Goal: Transaction & Acquisition: Obtain resource

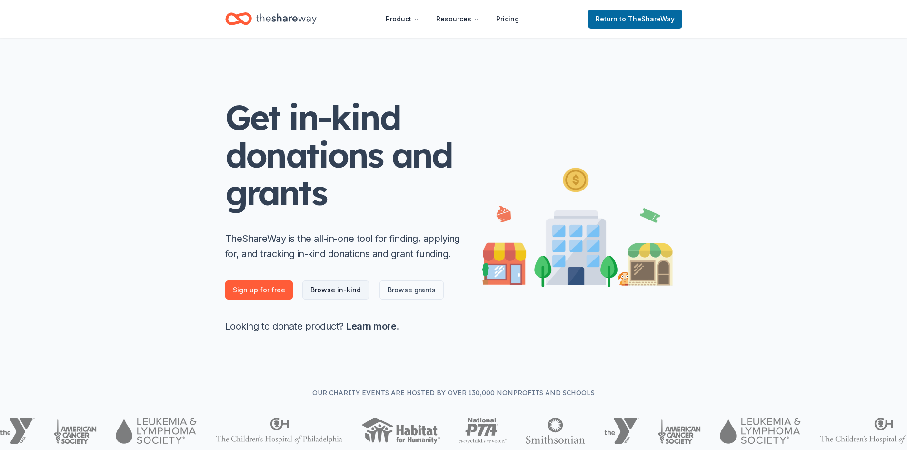
click at [323, 289] on link "Browse in-kind" at bounding box center [335, 290] width 67 height 19
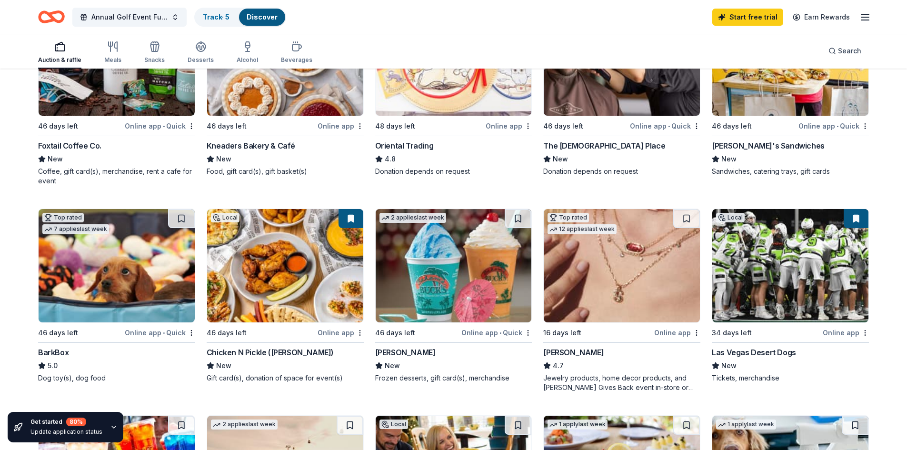
scroll to position [191, 0]
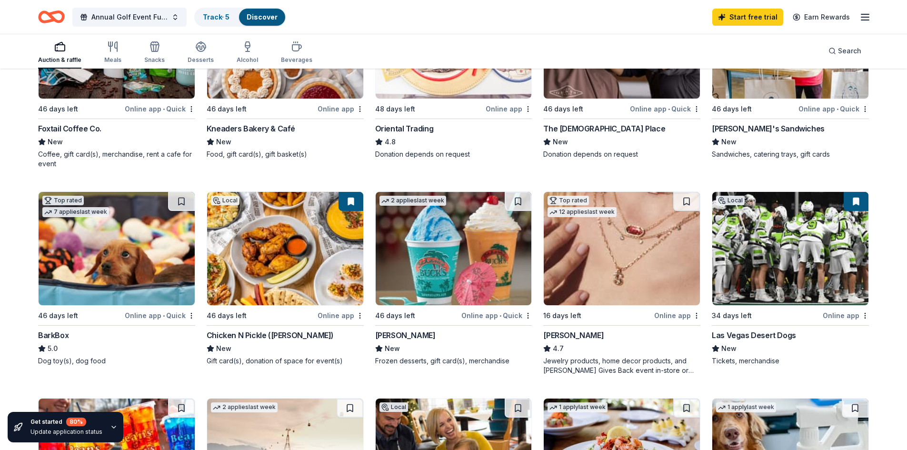
click at [131, 315] on div "Online app • Quick" at bounding box center [160, 316] width 70 height 12
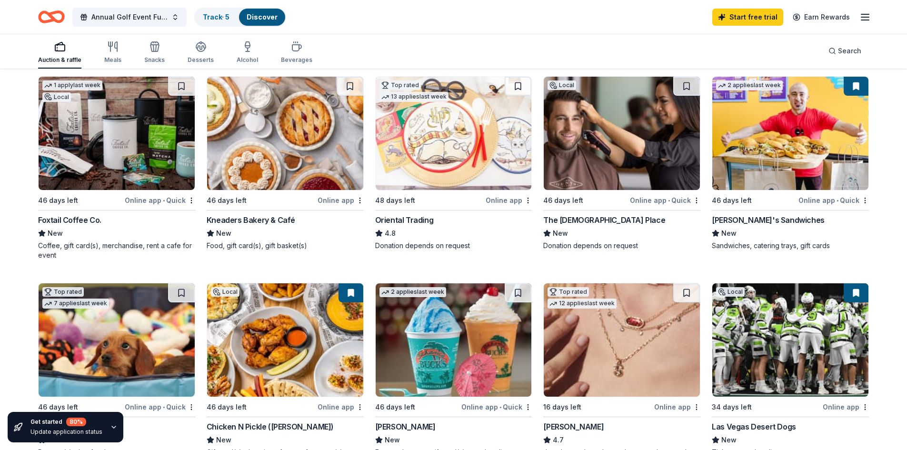
scroll to position [95, 0]
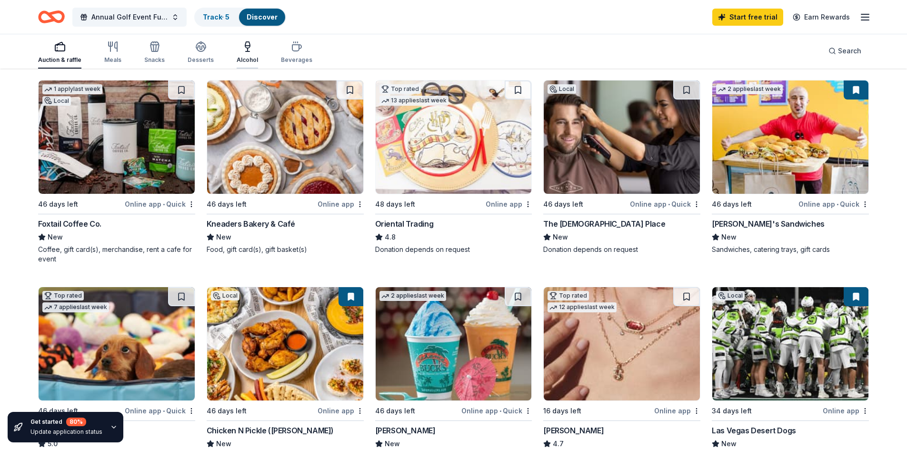
click at [246, 58] on div "Alcohol" at bounding box center [247, 60] width 21 height 8
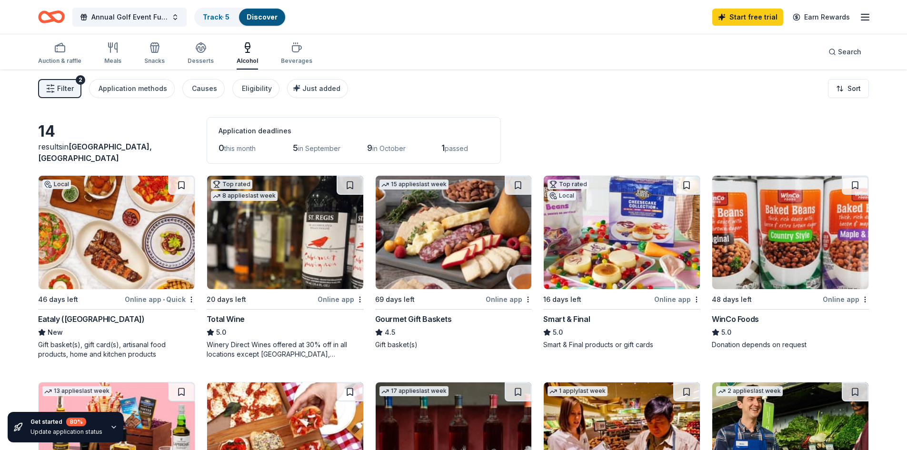
click at [141, 300] on div "Online app • Quick" at bounding box center [160, 299] width 70 height 12
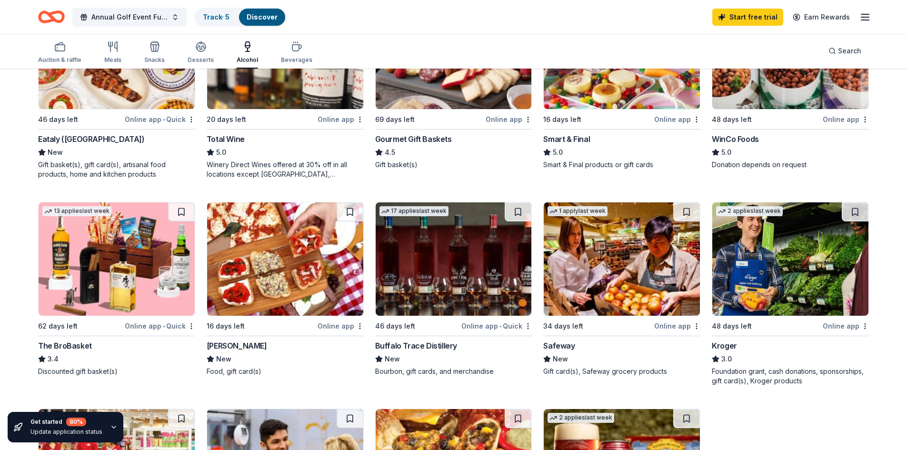
scroll to position [191, 0]
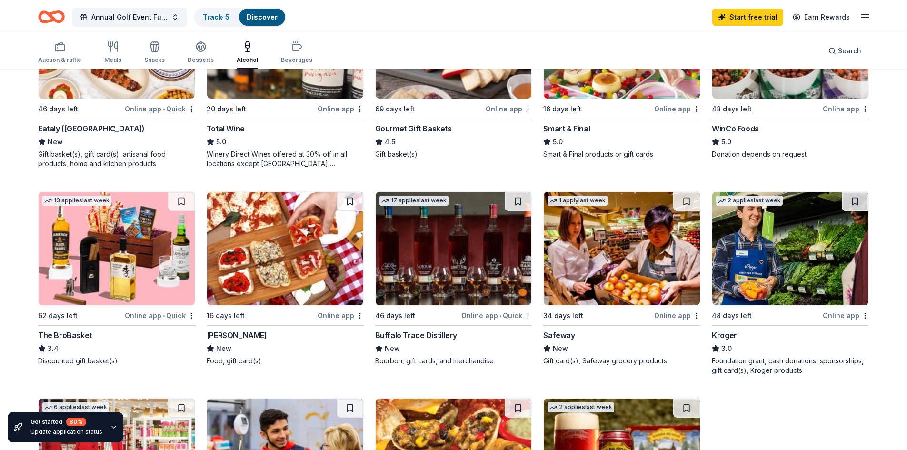
click at [435, 333] on div "Buffalo Trace Distillery" at bounding box center [416, 335] width 82 height 11
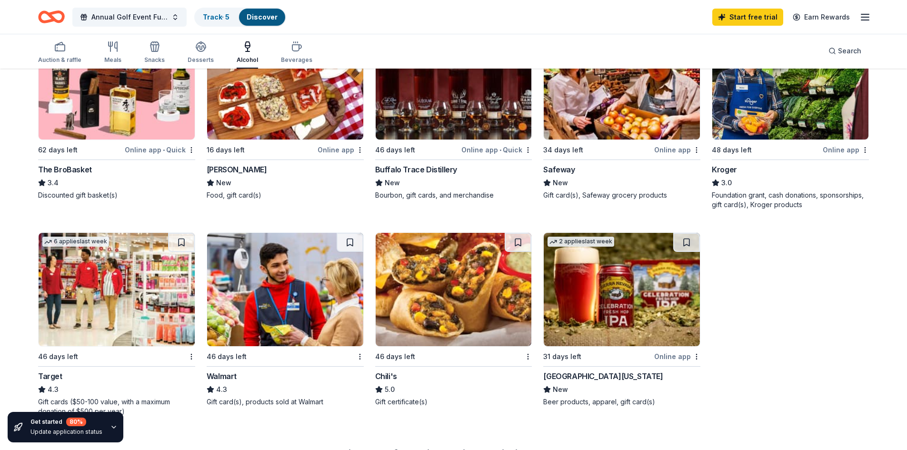
scroll to position [381, 0]
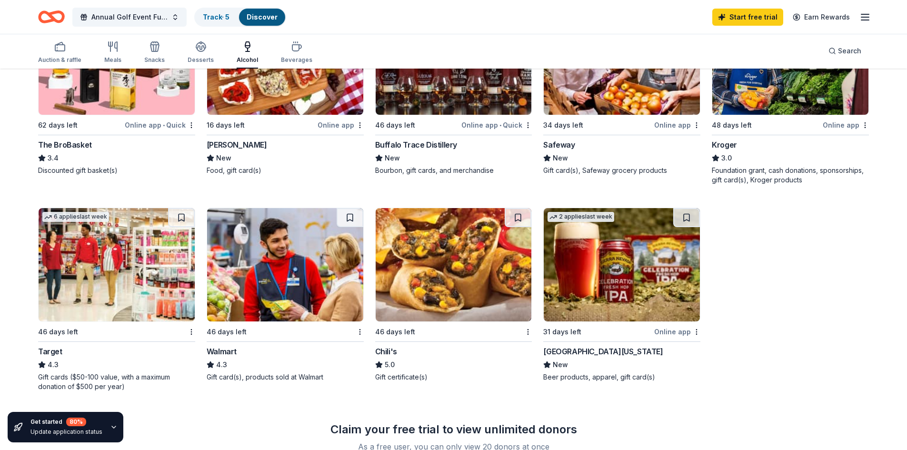
click at [71, 144] on div "The BroBasket" at bounding box center [65, 144] width 54 height 11
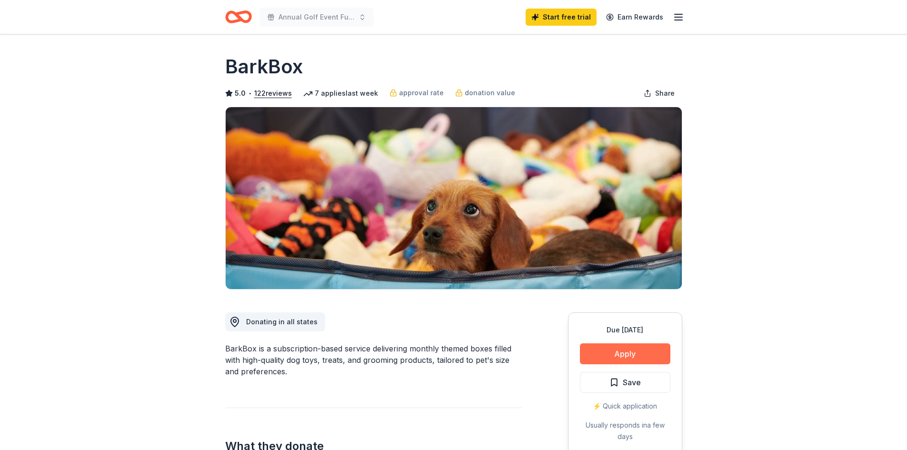
click at [600, 352] on button "Apply" at bounding box center [625, 353] width 91 height 21
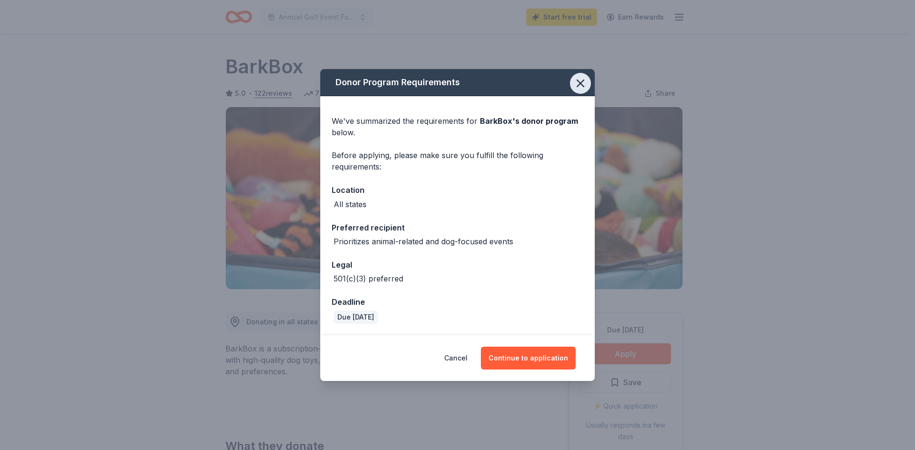
drag, startPoint x: 581, startPoint y: 80, endPoint x: 579, endPoint y: 84, distance: 4.9
click at [581, 81] on icon "button" at bounding box center [580, 83] width 13 height 13
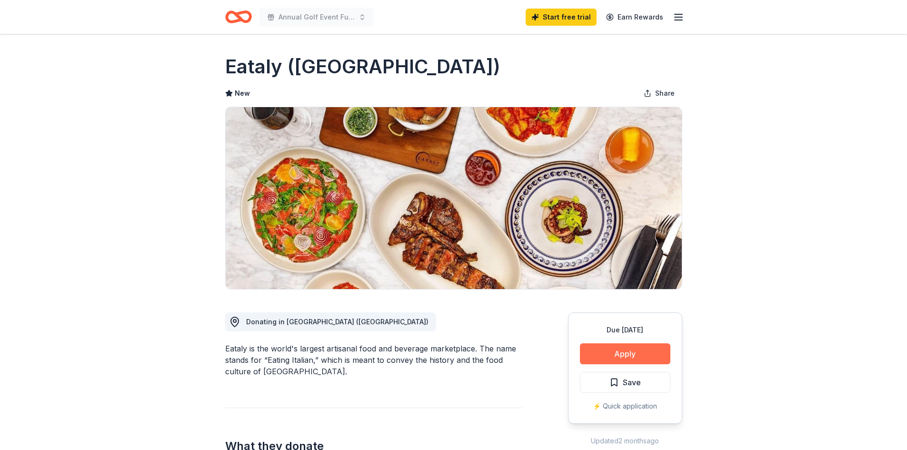
click at [626, 354] on button "Apply" at bounding box center [625, 353] width 91 height 21
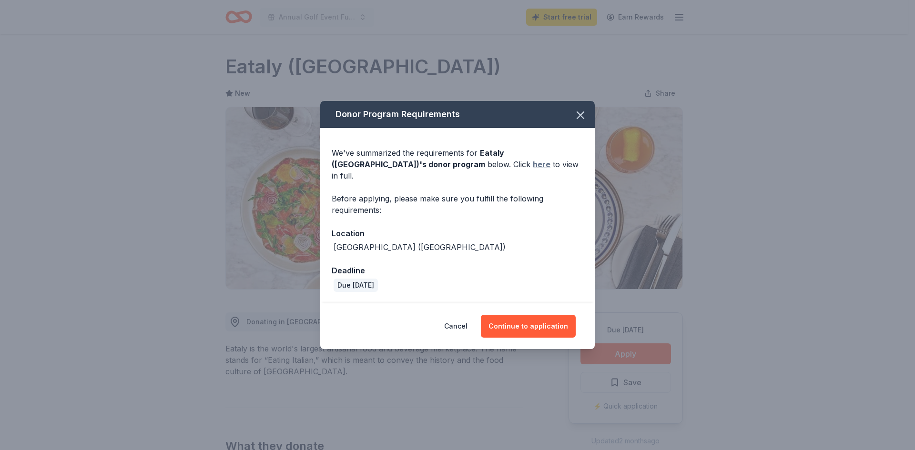
click at [533, 170] on link "here" at bounding box center [542, 164] width 18 height 11
click at [562, 320] on button "Continue to application" at bounding box center [528, 326] width 95 height 23
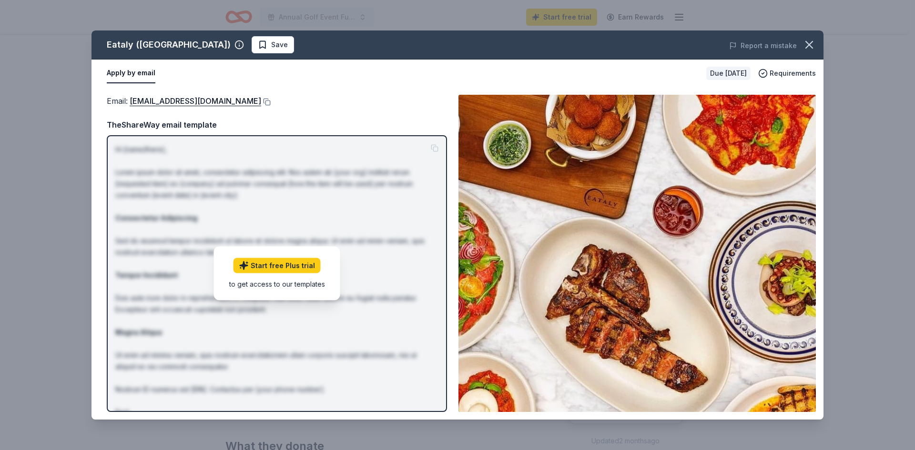
click at [271, 286] on div "to get access to our templates" at bounding box center [277, 284] width 96 height 10
click at [265, 265] on link "Start free Plus trial" at bounding box center [276, 265] width 87 height 15
click at [810, 48] on icon "button" at bounding box center [808, 44] width 13 height 13
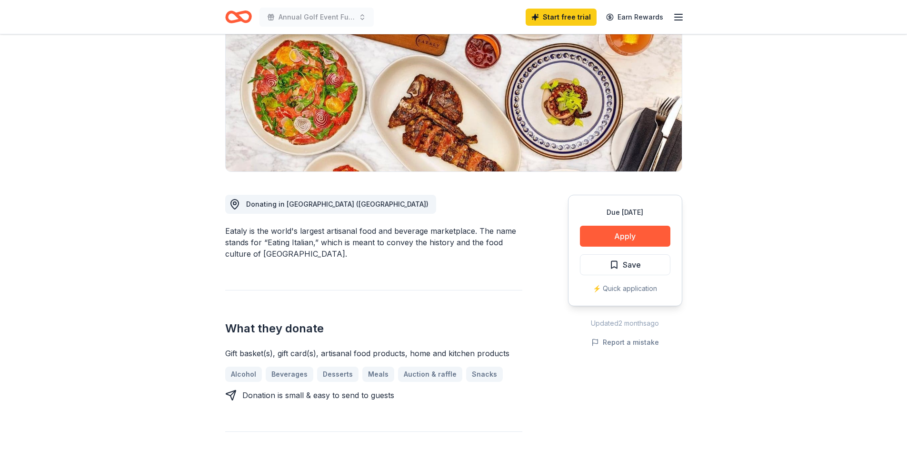
scroll to position [143, 0]
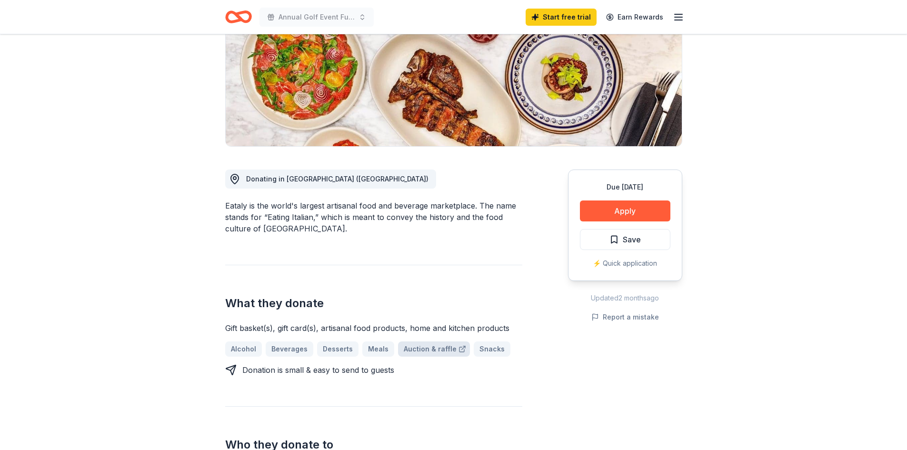
click at [409, 349] on link "Auction & raffle" at bounding box center [434, 349] width 72 height 15
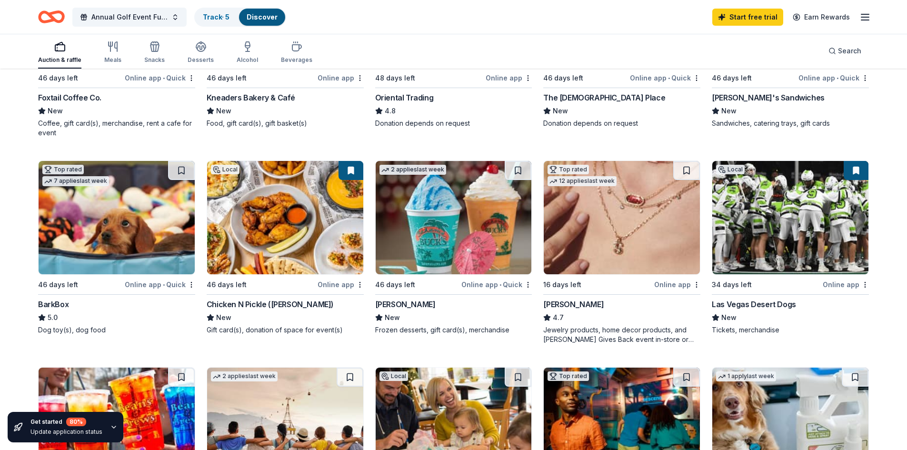
scroll to position [95, 0]
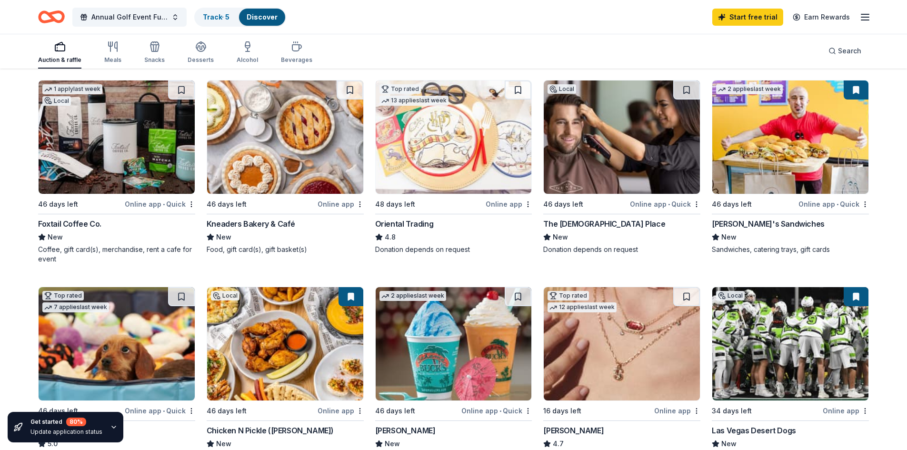
click at [138, 202] on div "Online app • Quick" at bounding box center [160, 204] width 70 height 12
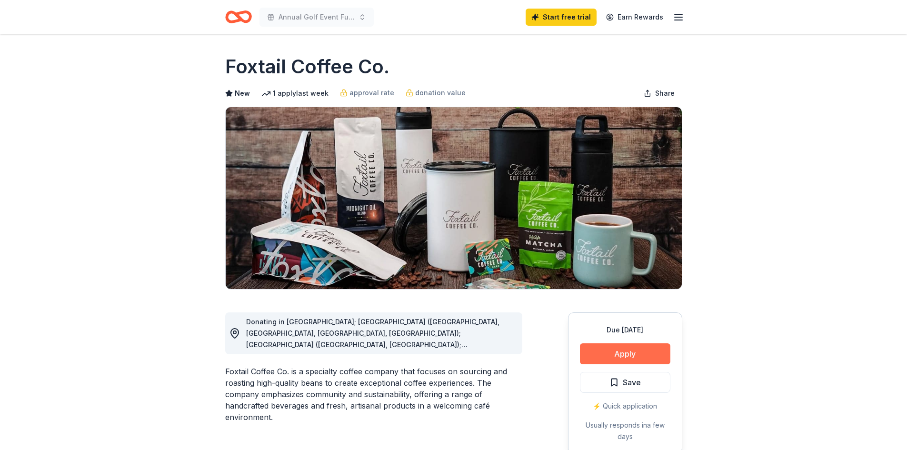
click at [631, 358] on button "Apply" at bounding box center [625, 353] width 91 height 21
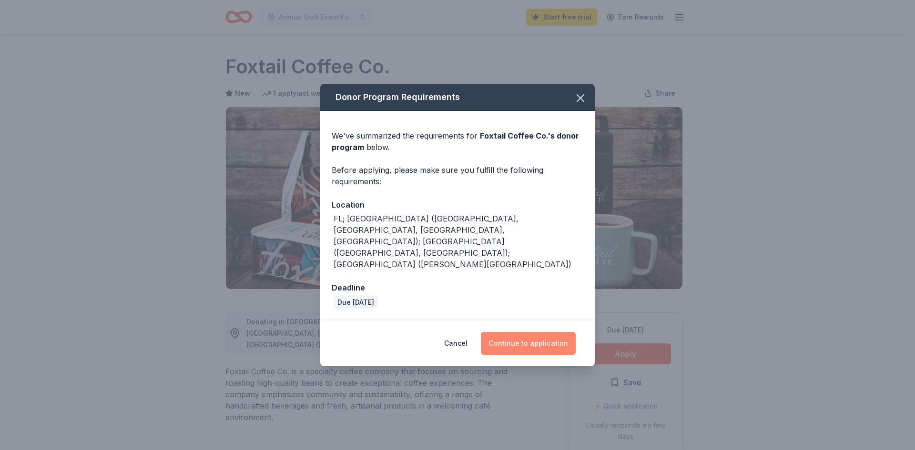
click at [505, 332] on button "Continue to application" at bounding box center [528, 343] width 95 height 23
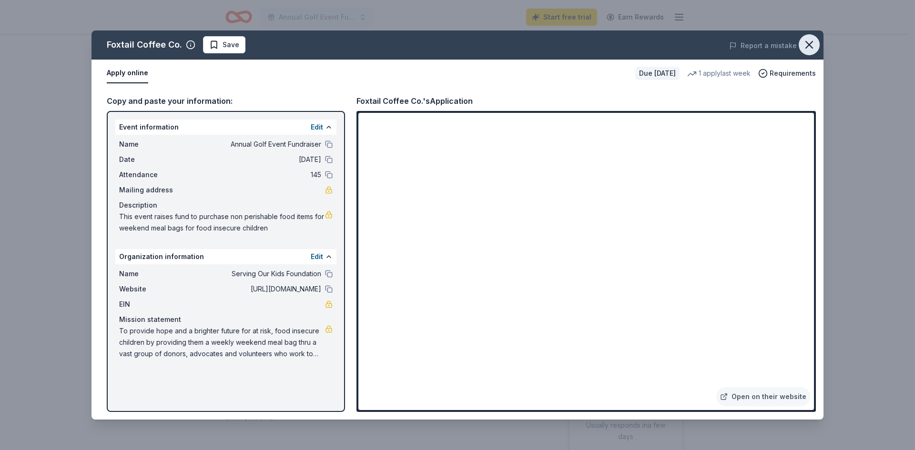
click at [808, 45] on icon "button" at bounding box center [808, 44] width 13 height 13
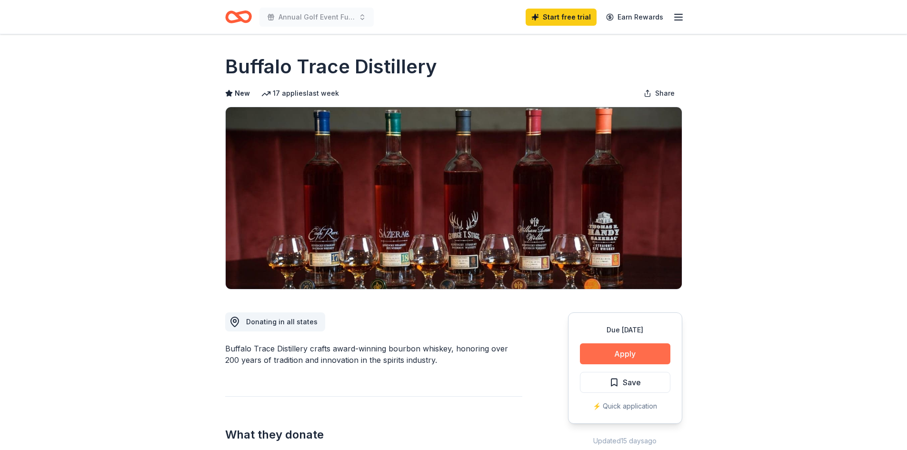
click at [616, 351] on button "Apply" at bounding box center [625, 353] width 91 height 21
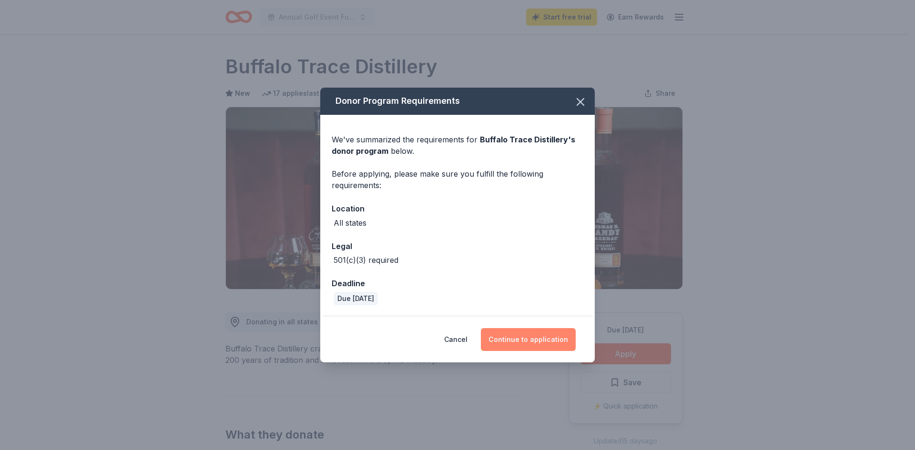
click at [520, 333] on button "Continue to application" at bounding box center [528, 339] width 95 height 23
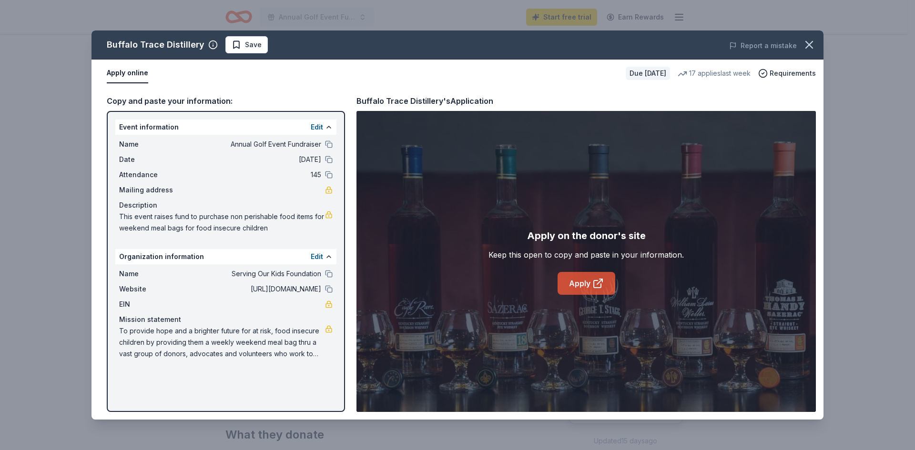
click at [585, 280] on link "Apply" at bounding box center [586, 283] width 58 height 23
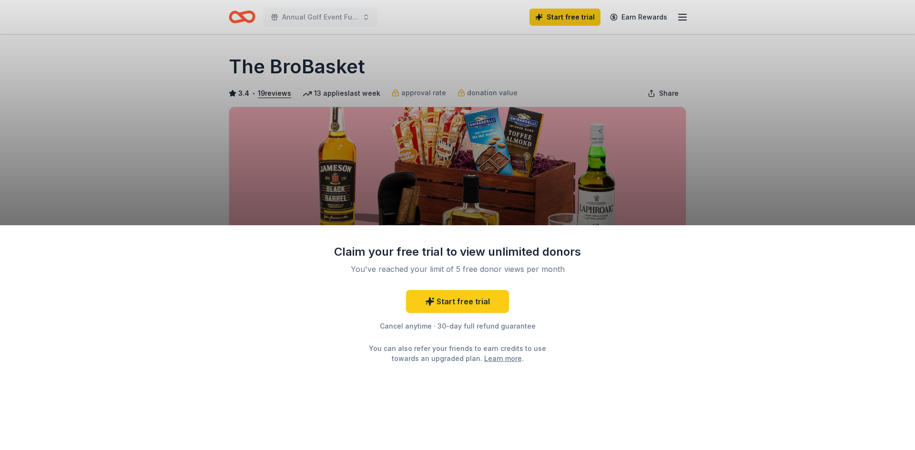
click at [609, 350] on div "Claim your free trial to view unlimited donors You've reached your limit of 5 f…" at bounding box center [457, 337] width 915 height 225
drag, startPoint x: 842, startPoint y: 182, endPoint x: 832, endPoint y: 185, distance: 10.4
click at [840, 183] on div "Claim your free trial to view unlimited donors You've reached your limit of 5 f…" at bounding box center [457, 225] width 915 height 450
click at [578, 44] on div "Claim your free trial to view unlimited donors You've reached your limit of 5 f…" at bounding box center [457, 225] width 915 height 450
